Goal: Find contact information: Find contact information

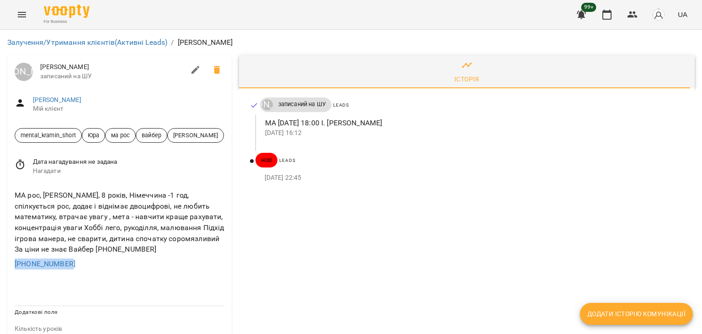
drag, startPoint x: 89, startPoint y: 261, endPoint x: 13, endPoint y: 271, distance: 76.5
click at [13, 271] on div "МА рос, [PERSON_NAME], 8 років, Німеччина -1 год, спілкується рос, додає і відн…" at bounding box center [119, 229] width 224 height 94
copy link "[PHONE_NUMBER]"
